Goal: Information Seeking & Learning: Learn about a topic

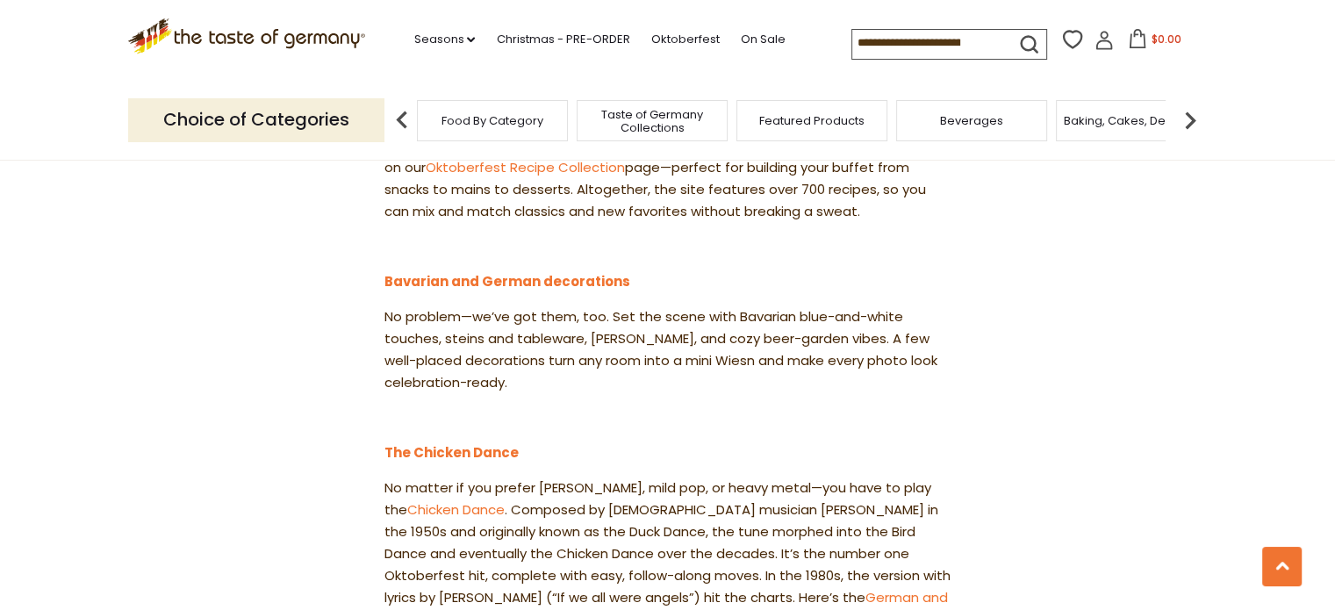
scroll to position [1843, 0]
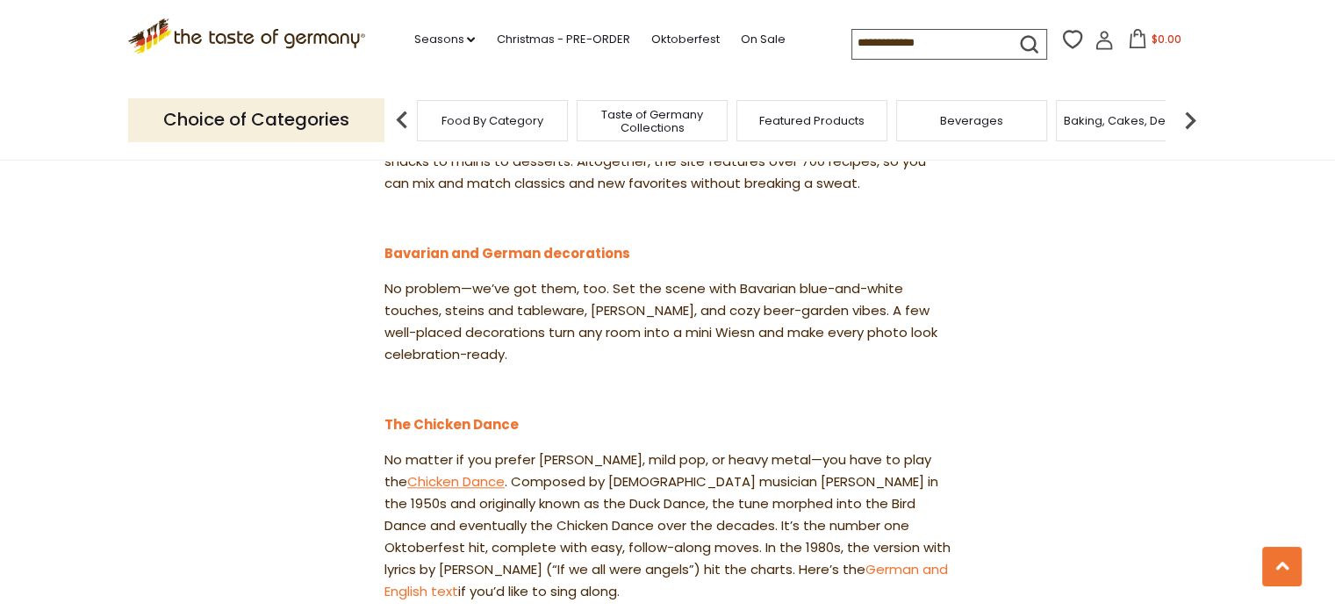
click at [439, 472] on link "Chicken Dance" at bounding box center [455, 481] width 97 height 18
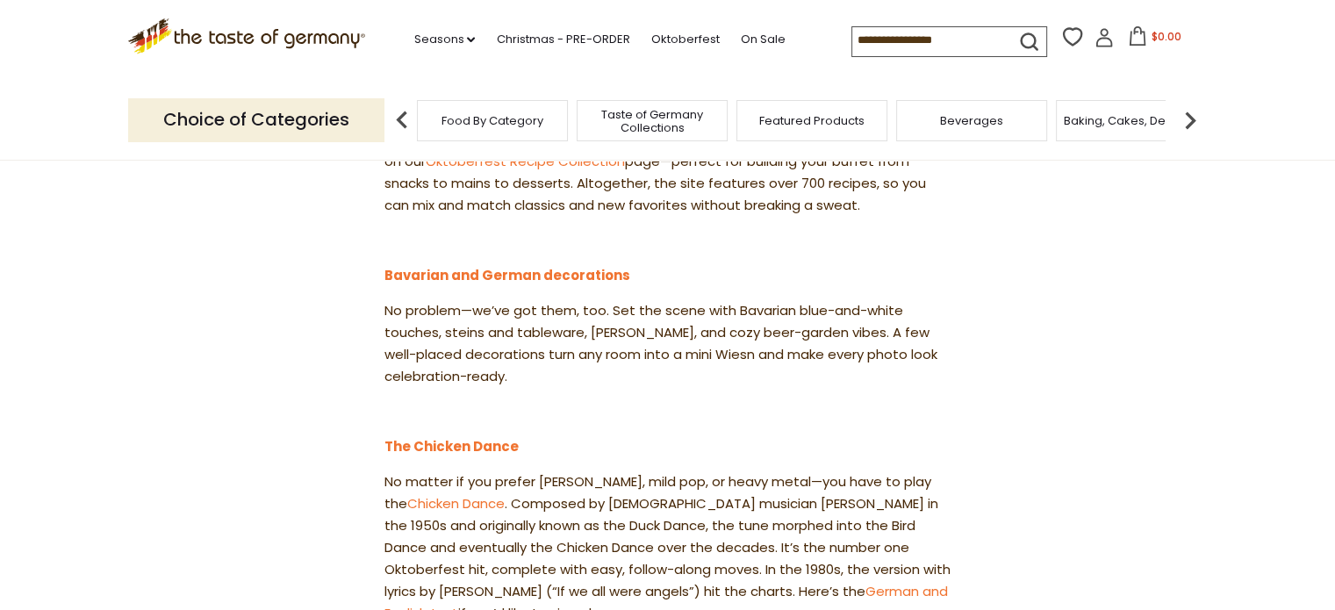
scroll to position [1843, 0]
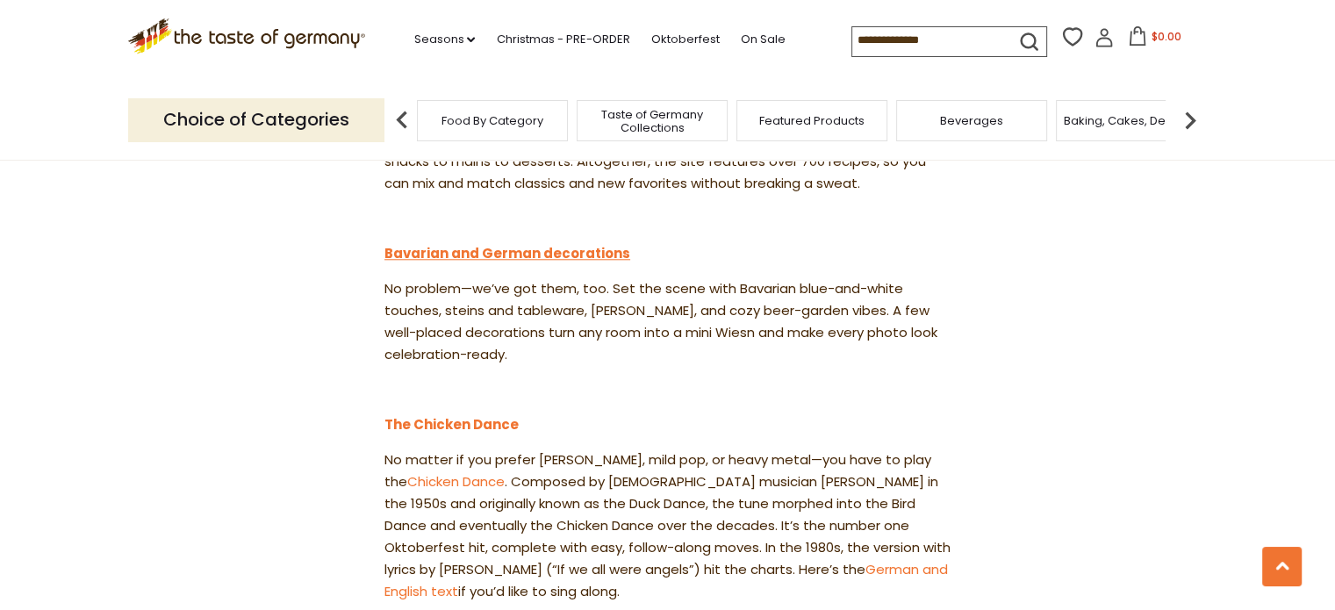
click at [556, 244] on link "Bavarian and German decorations" at bounding box center [507, 253] width 246 height 18
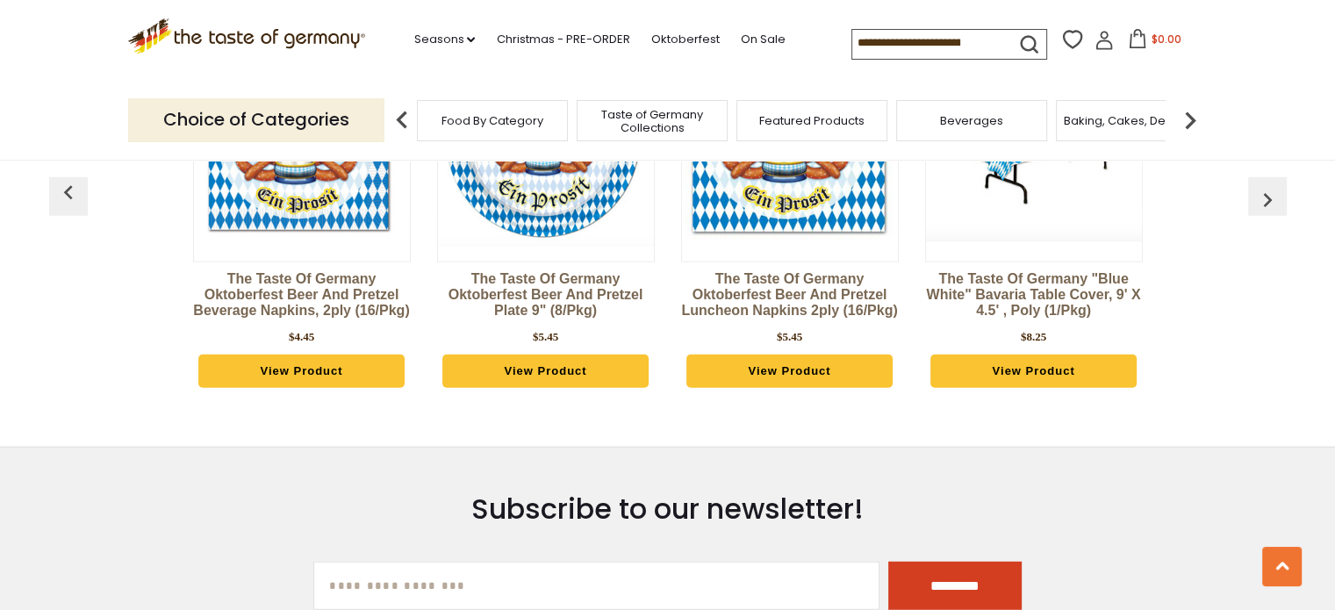
scroll to position [4650, 0]
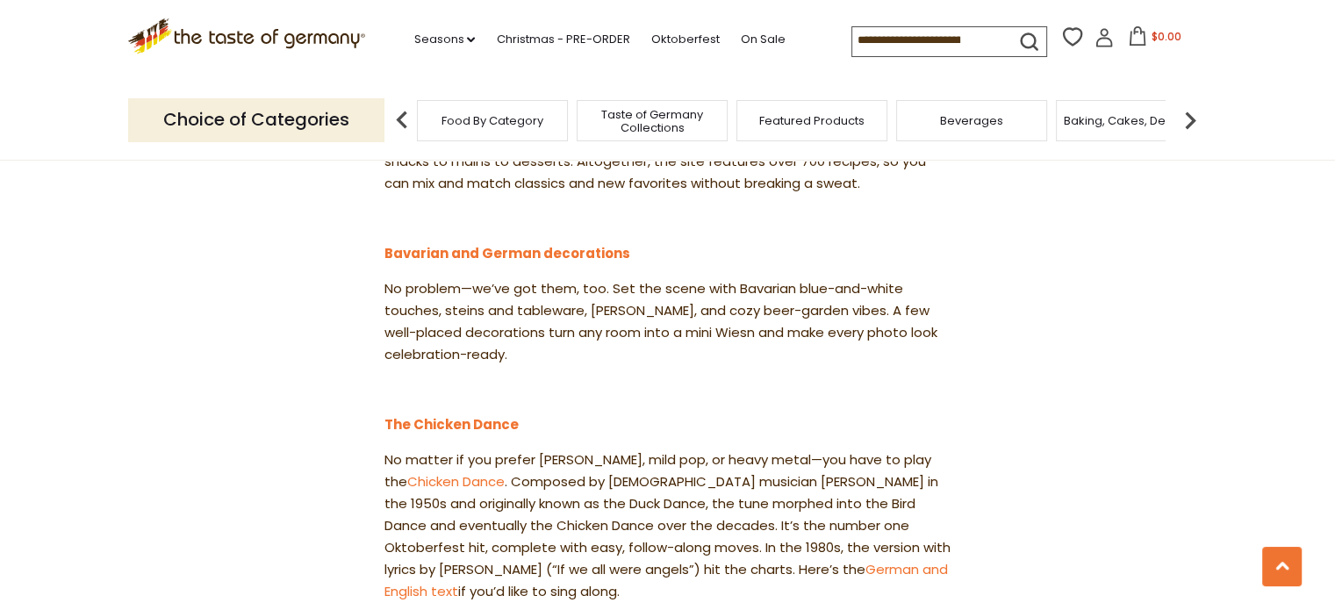
scroll to position [1316, 0]
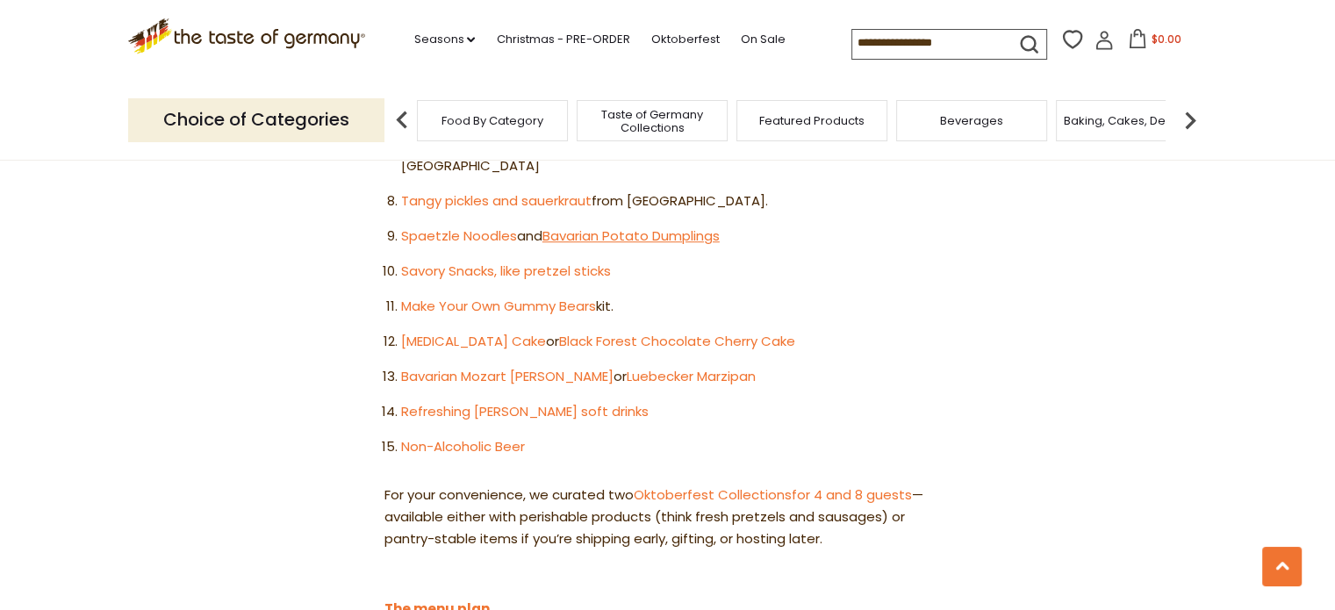
click at [714, 226] on link "Bavarian Potato Dumplings" at bounding box center [630, 235] width 177 height 18
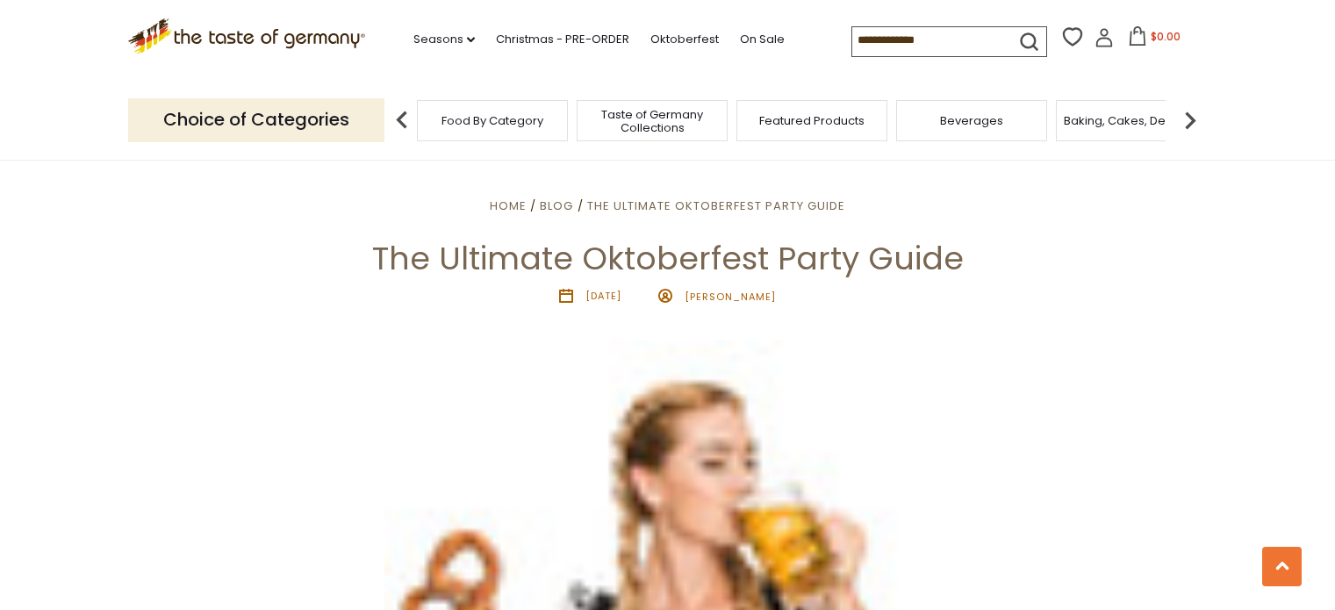
scroll to position [1316, 0]
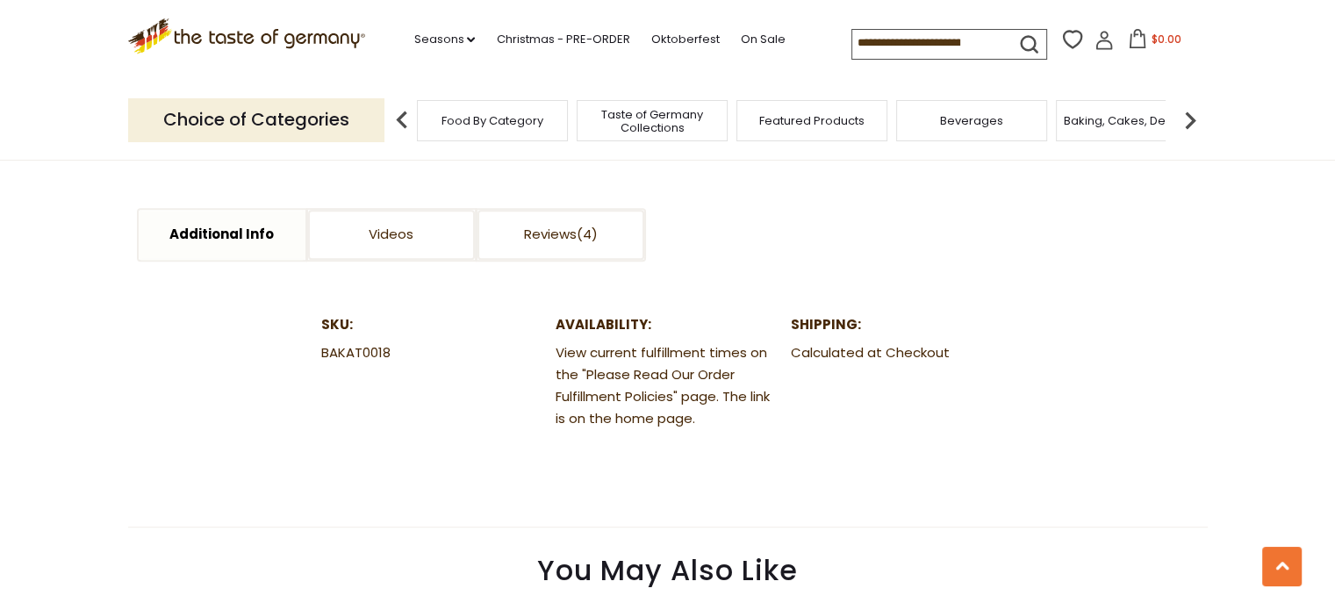
scroll to position [877, 0]
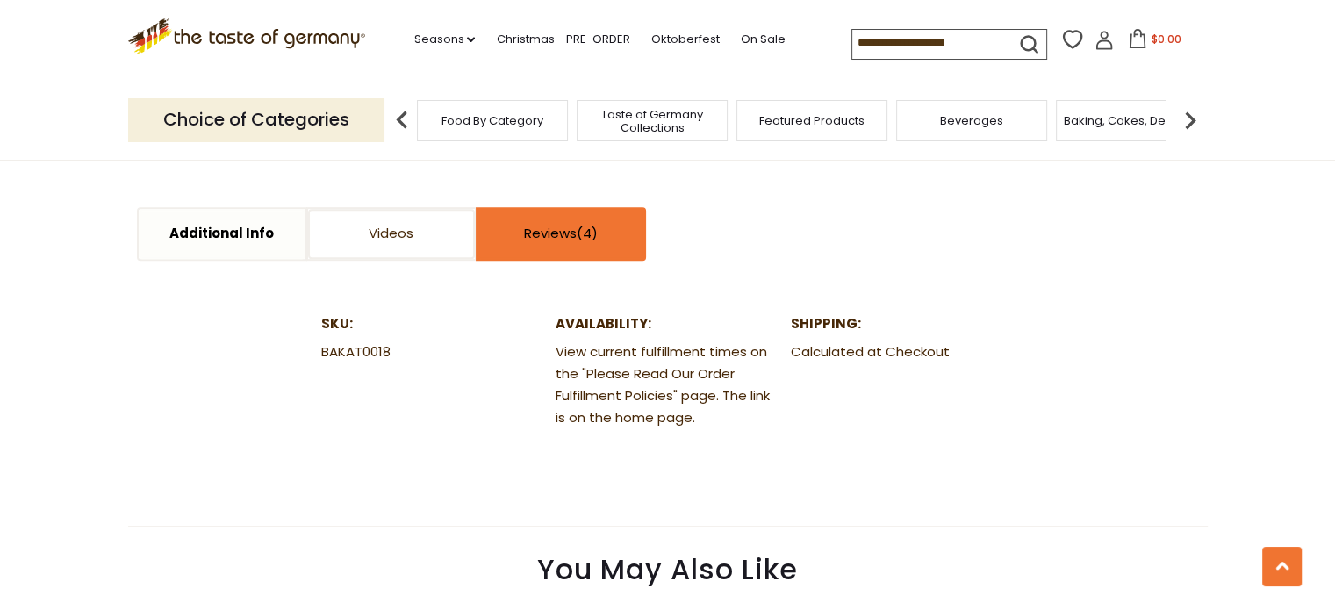
click at [562, 247] on link "Reviews" at bounding box center [560, 234] width 167 height 50
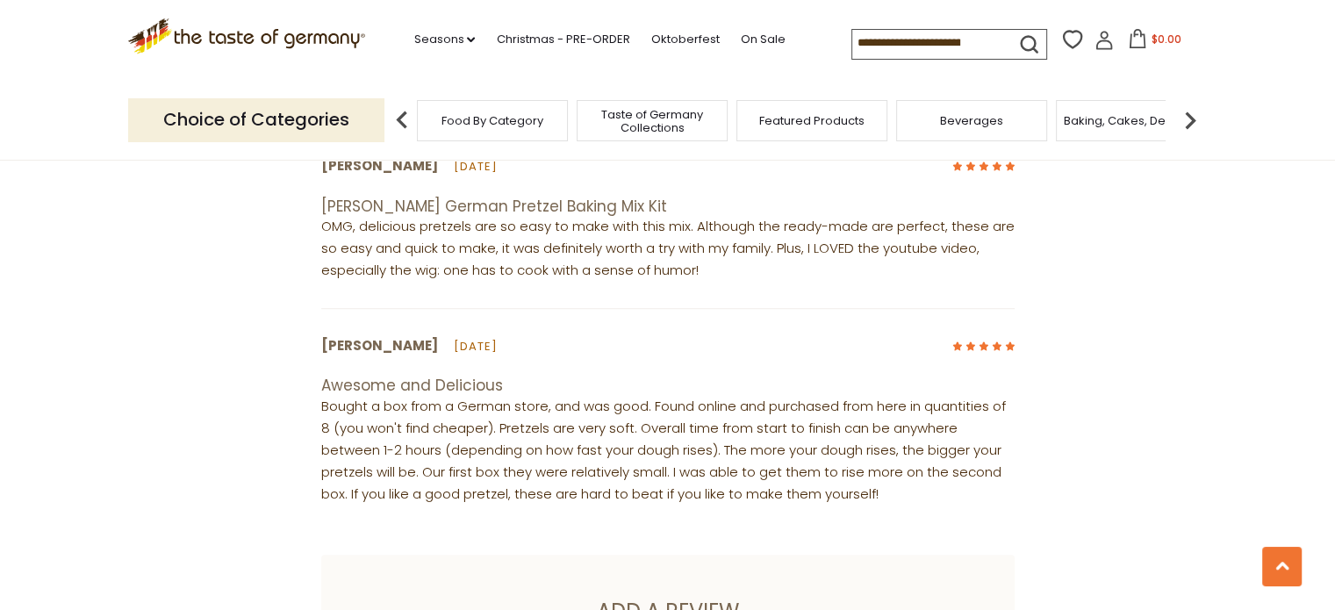
scroll to position [1141, 0]
